Goal: Task Accomplishment & Management: Use online tool/utility

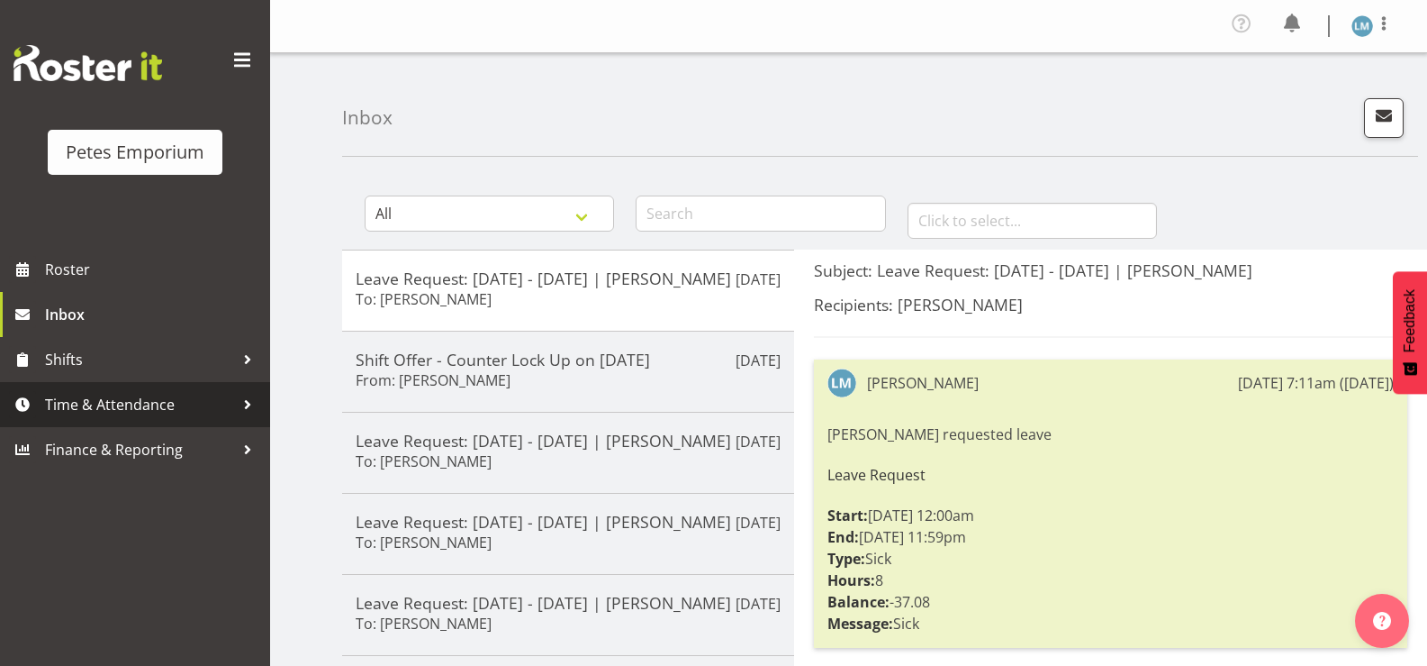
click at [118, 413] on span "Time & Attendance" at bounding box center [139, 404] width 189 height 27
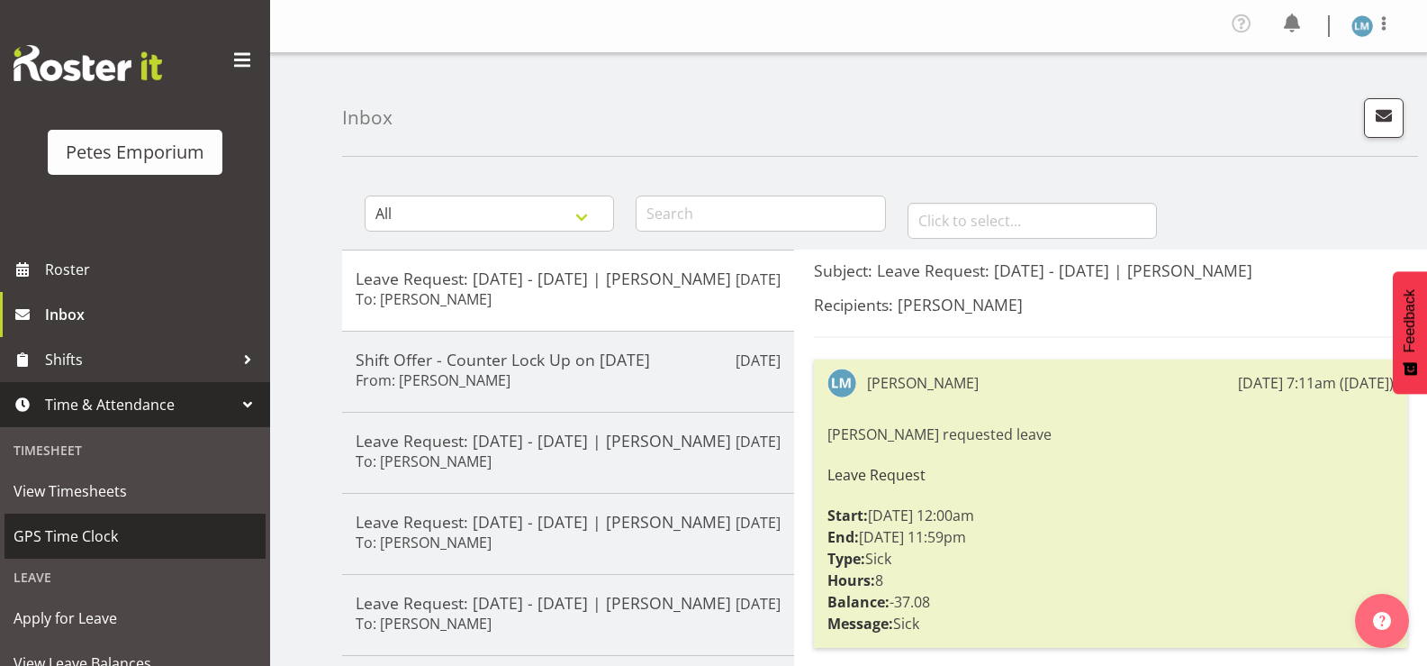
click at [70, 533] on span "GPS Time Clock" at bounding box center [135, 535] width 243 height 27
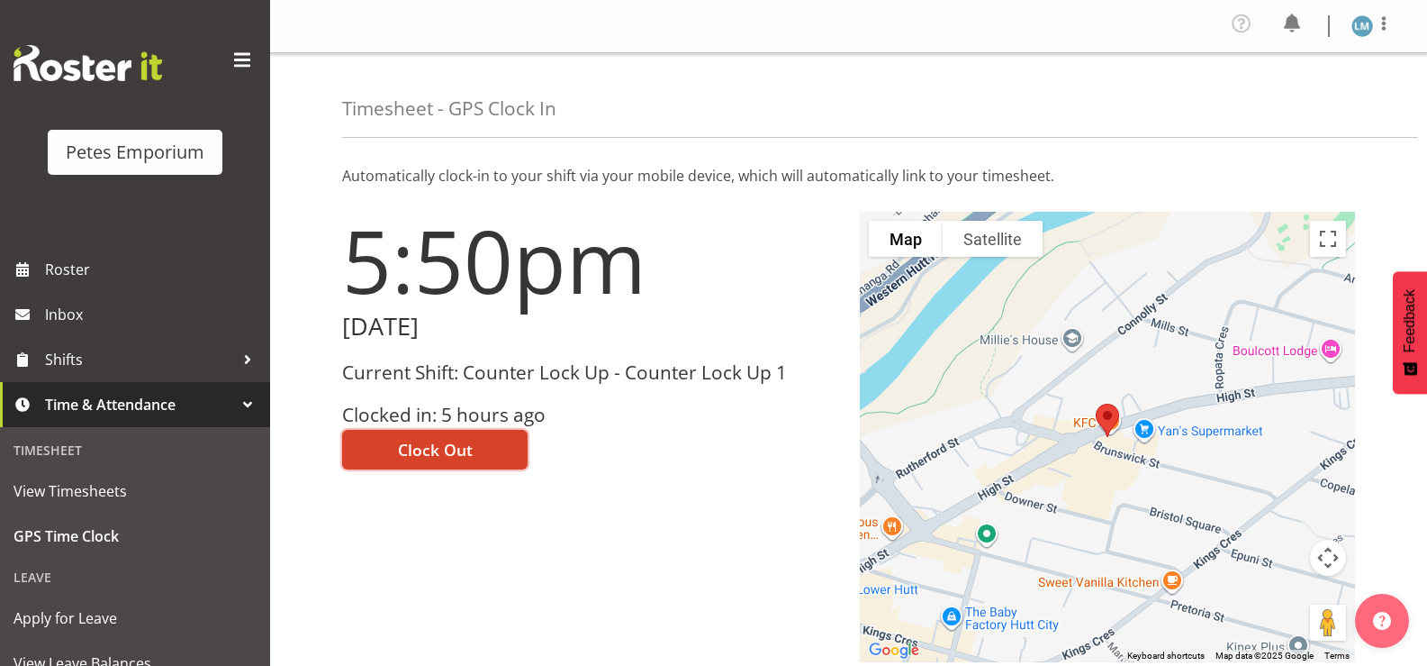
click at [443, 450] on span "Clock Out" at bounding box center [435, 449] width 75 height 23
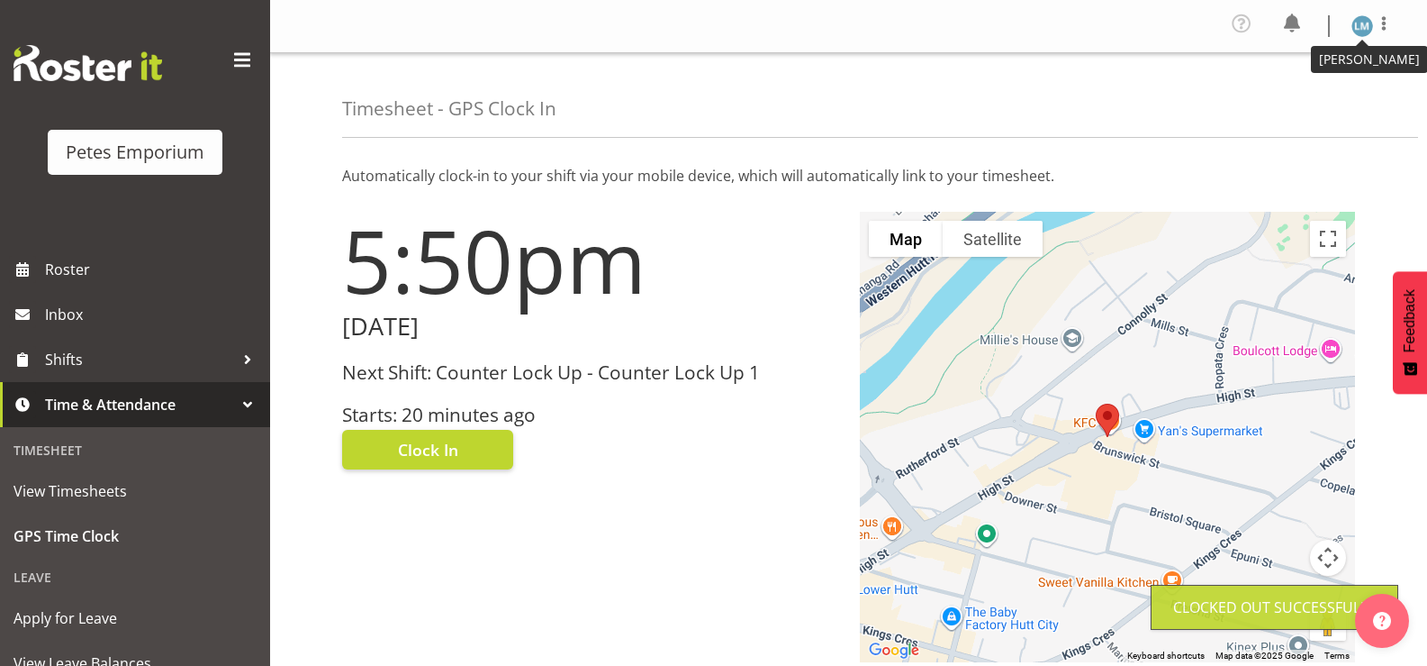
click at [1368, 31] on img at bounding box center [1363, 26] width 22 height 22
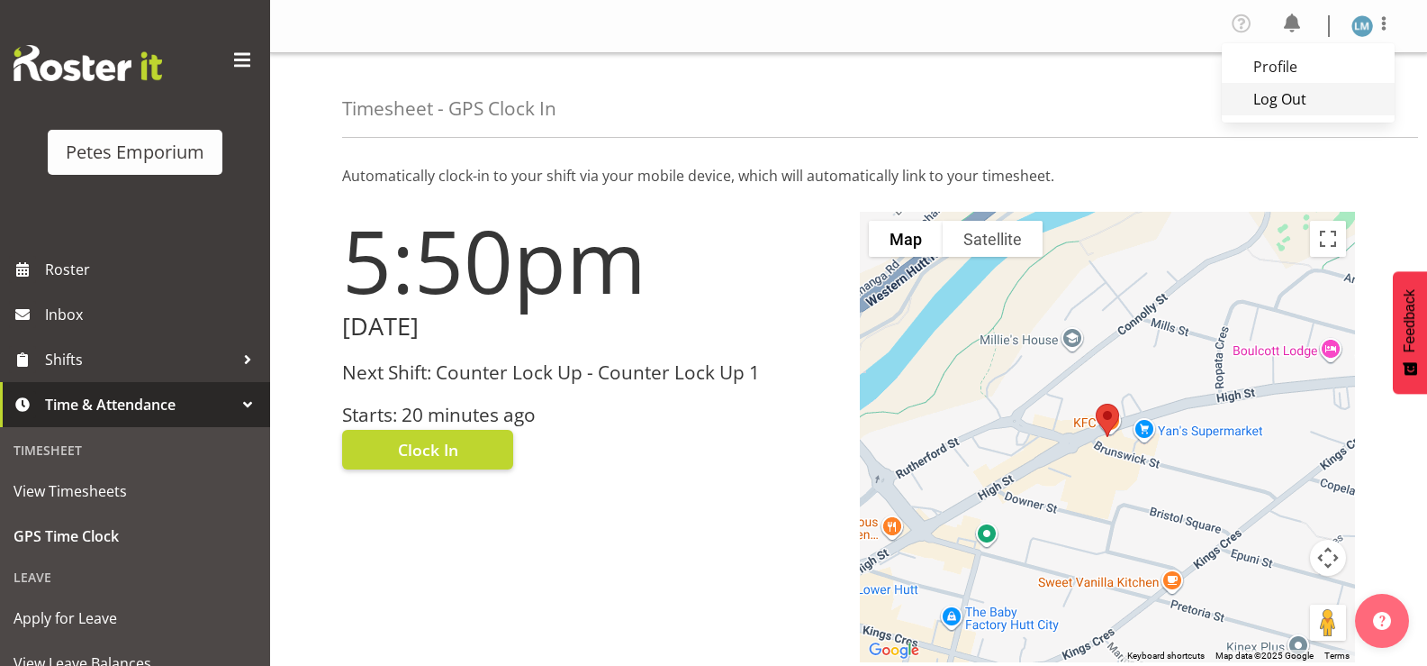
click at [1297, 102] on link "Log Out" at bounding box center [1308, 99] width 173 height 32
